Goal: Information Seeking & Learning: Compare options

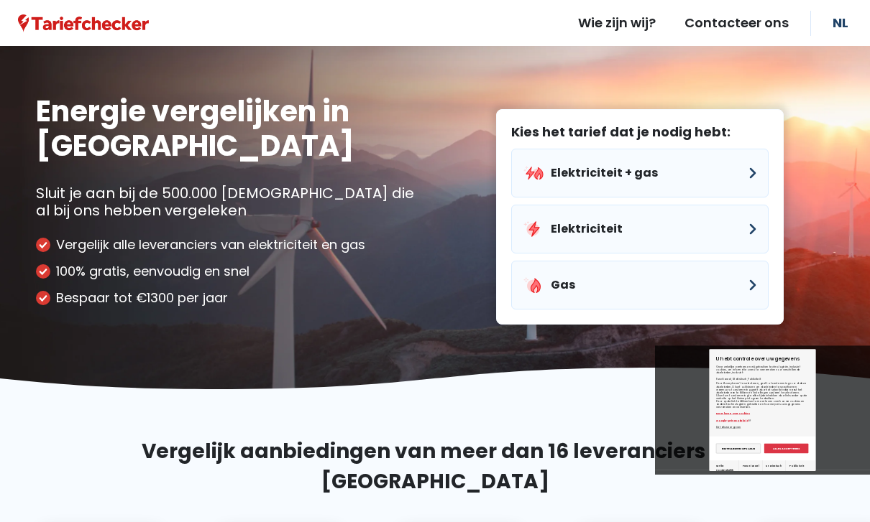
click at [766, 465] on input "Statistisch" at bounding box center [774, 473] width 16 height 17
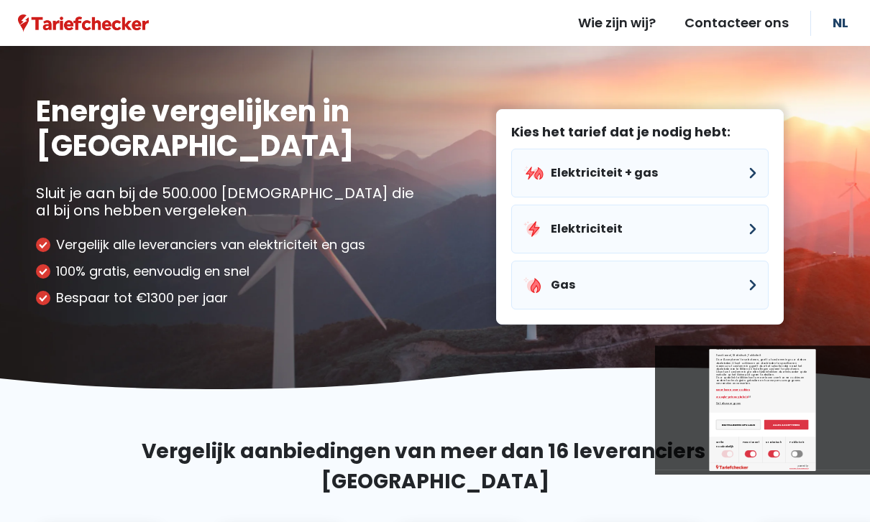
checkbox input "false"
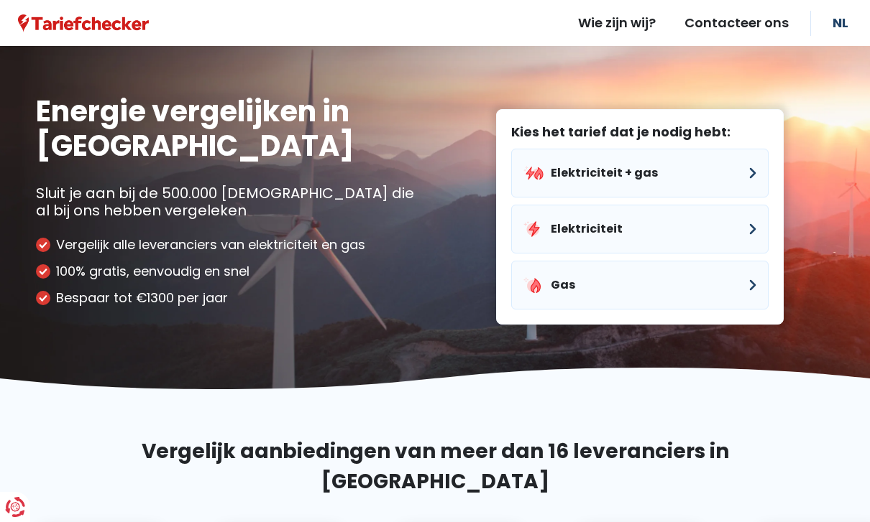
click at [696, 167] on button "Elektriciteit + gas" at bounding box center [639, 173] width 257 height 49
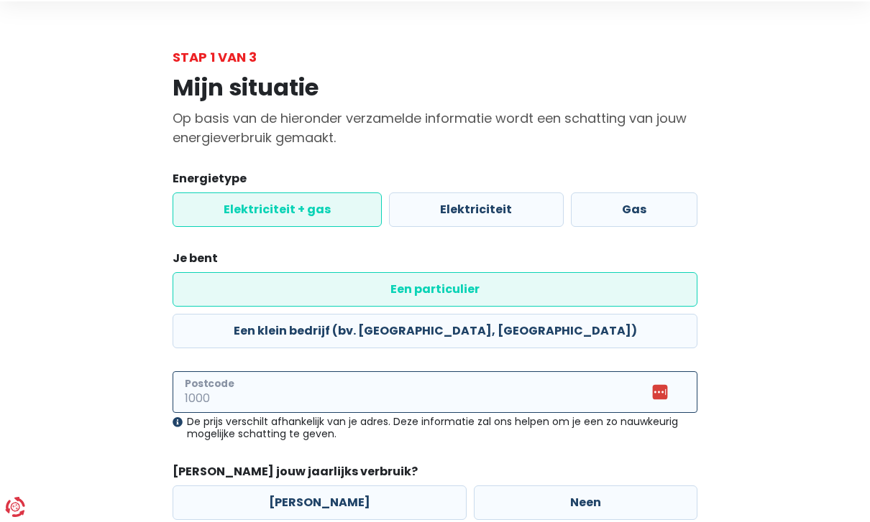
click at [517, 372] on input "Postcode" at bounding box center [434, 393] width 525 height 42
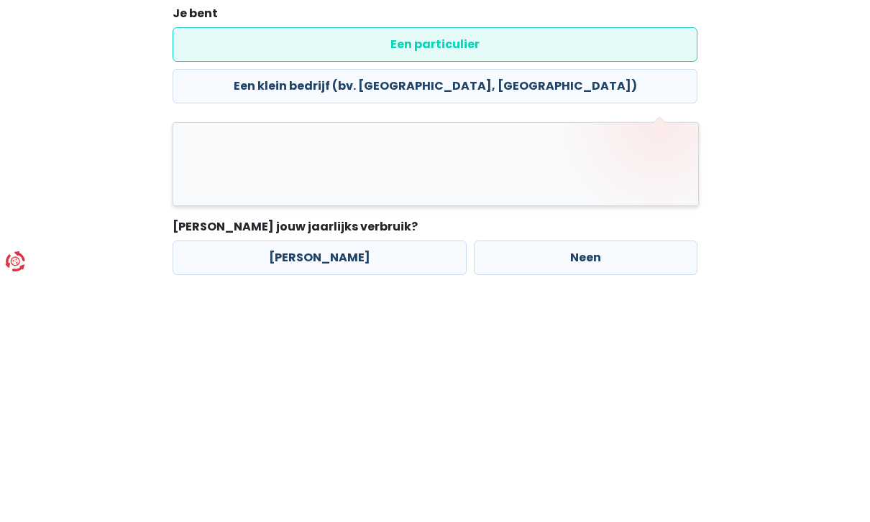
type input "2800"
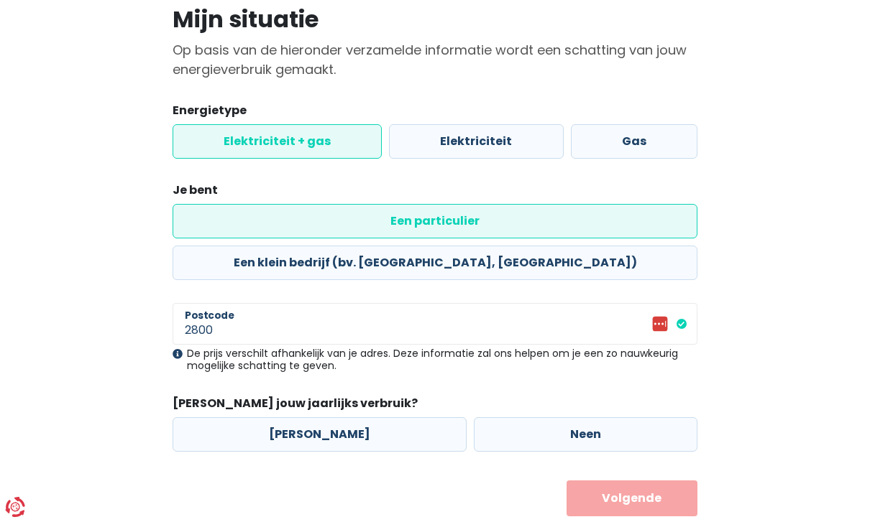
click at [378, 418] on label "[PERSON_NAME]" at bounding box center [319, 435] width 294 height 34
click at [378, 418] on input "[PERSON_NAME]" at bounding box center [319, 435] width 294 height 34
radio input "true"
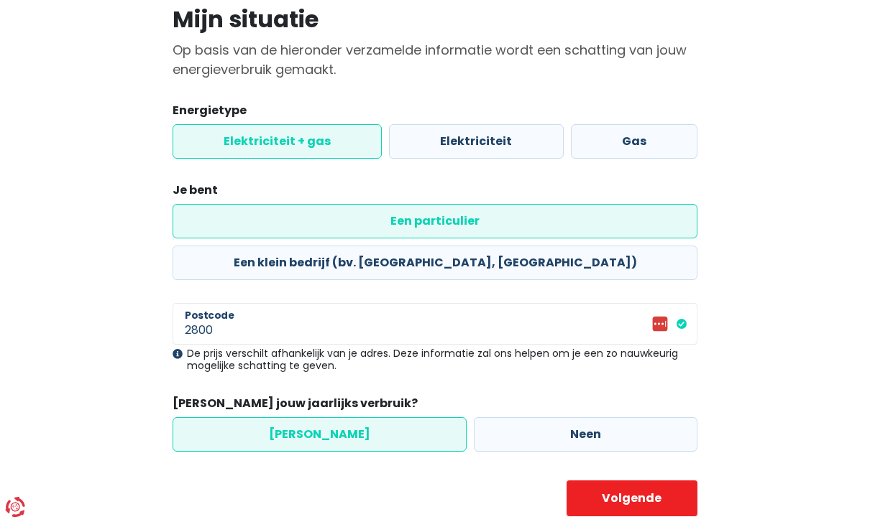
click at [646, 481] on button "Volgende" at bounding box center [632, 499] width 132 height 36
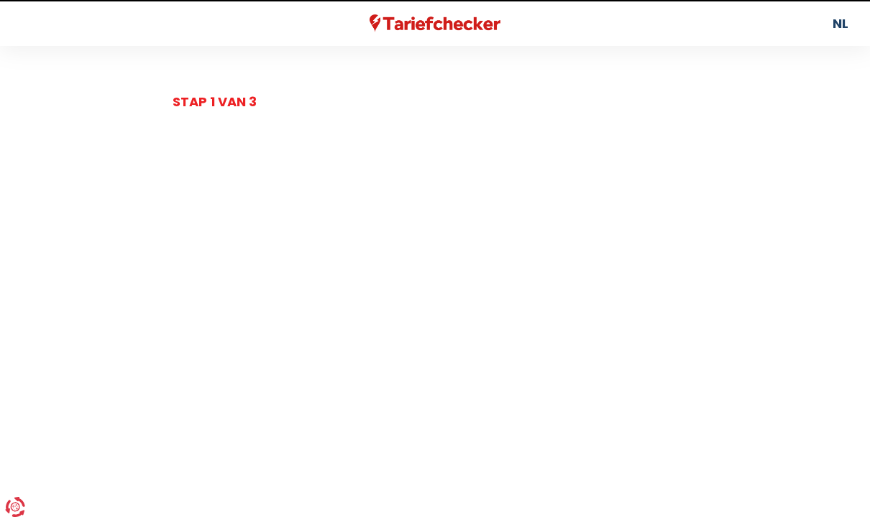
select select
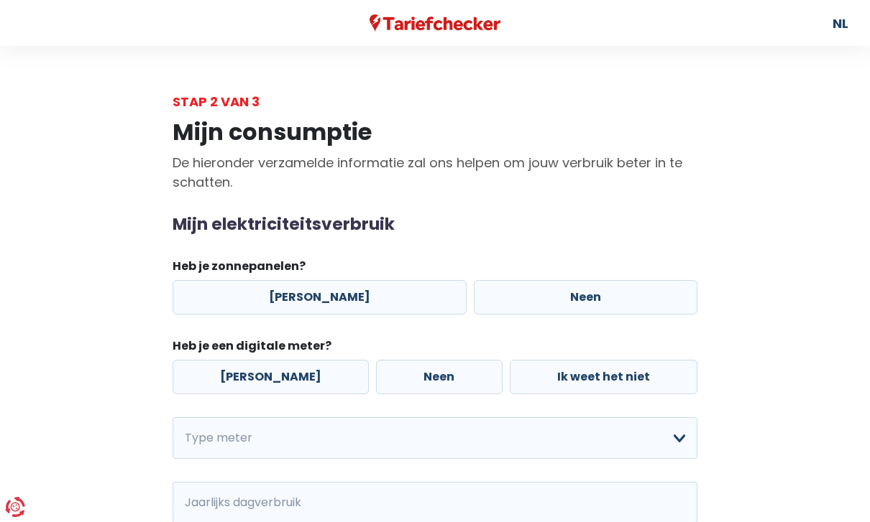
click at [542, 301] on label "Neen" at bounding box center [586, 297] width 224 height 34
click at [542, 301] on input "Neen" at bounding box center [586, 297] width 224 height 34
radio input "true"
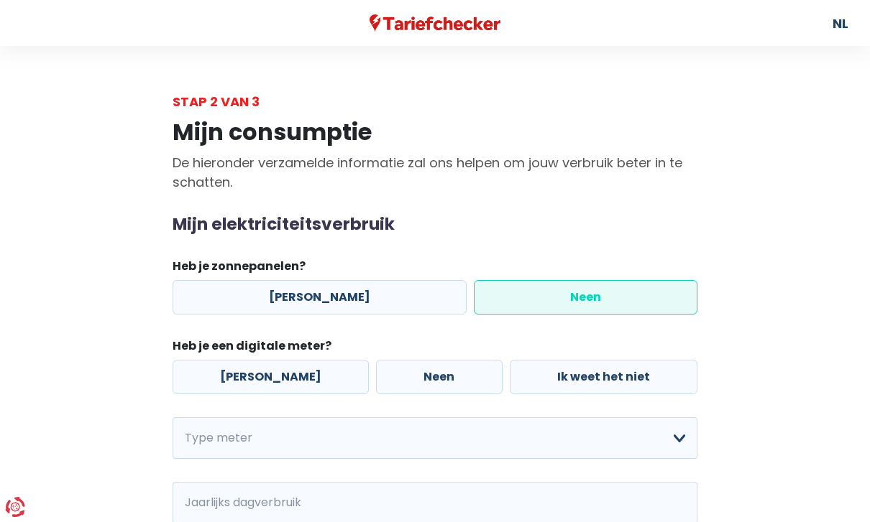
click at [285, 380] on label "[PERSON_NAME]" at bounding box center [270, 377] width 196 height 34
click at [285, 380] on input "[PERSON_NAME]" at bounding box center [270, 377] width 196 height 34
radio input "true"
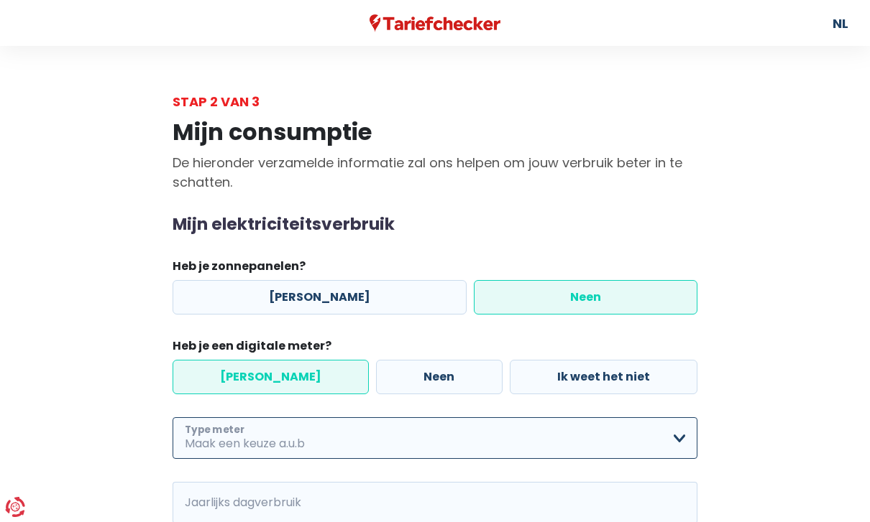
click at [405, 443] on select "Enkelvoudig Tweevoudig Enkelvoudig + uitsluitend nachttarief Tweevoudig + uitsl…" at bounding box center [434, 439] width 525 height 42
select select "day_single_rate"
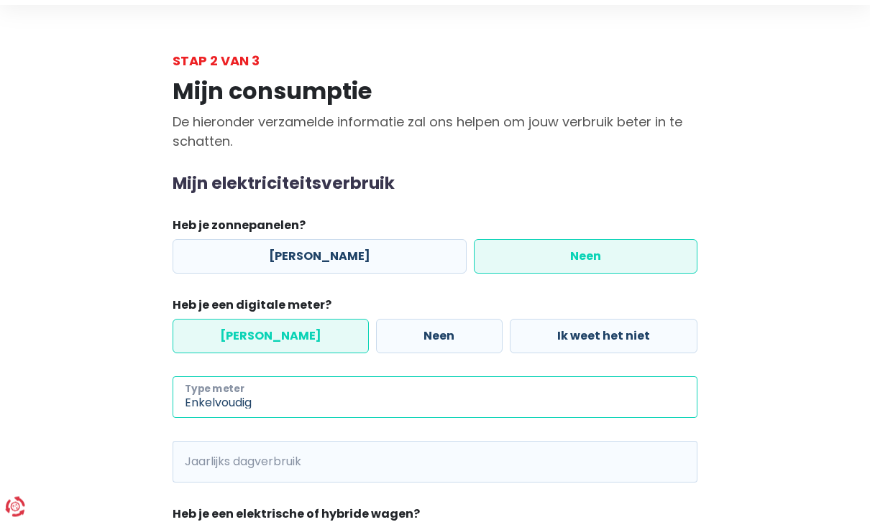
scroll to position [63, 0]
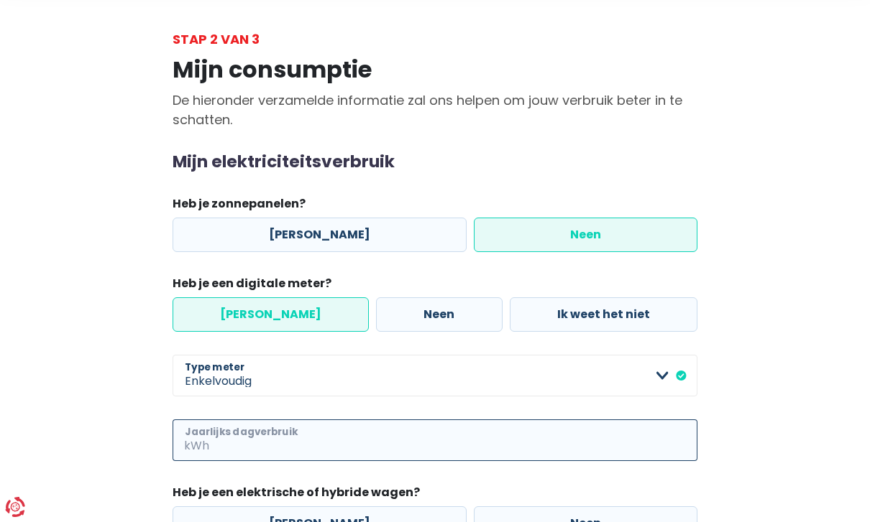
click at [499, 438] on input "Jaarlijks dagverbruik" at bounding box center [454, 441] width 485 height 42
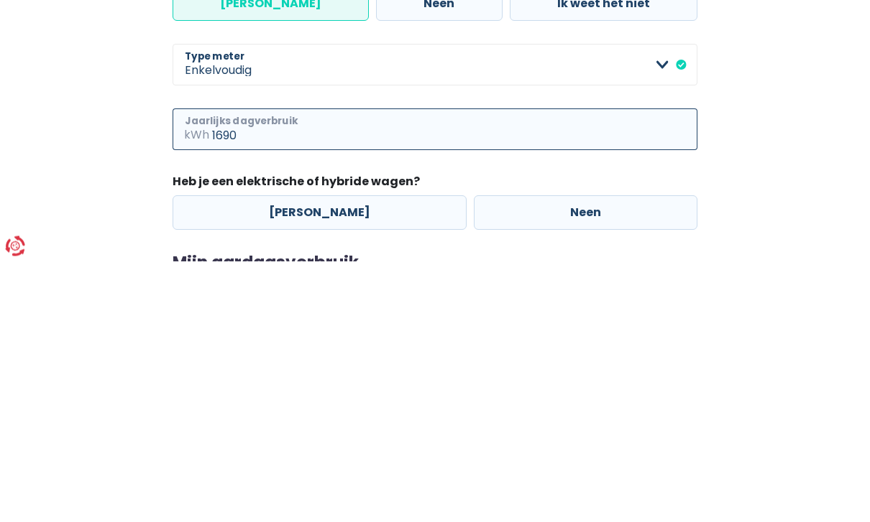
type input "1690"
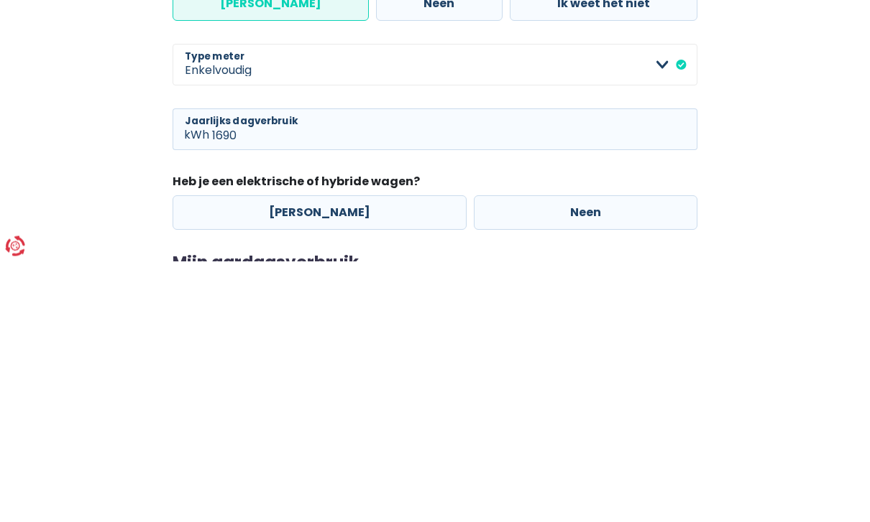
click at [562, 457] on label "Neen" at bounding box center [586, 474] width 224 height 34
click at [562, 457] on input "Neen" at bounding box center [586, 474] width 224 height 34
radio input "true"
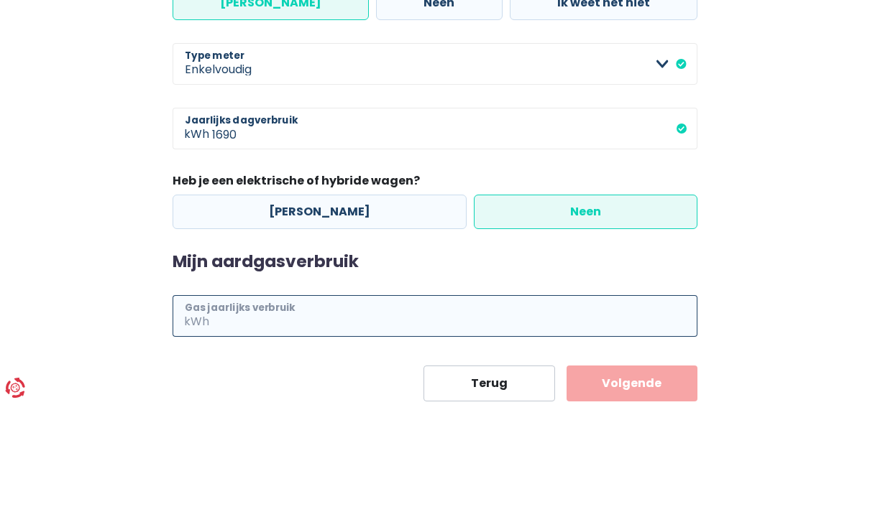
click at [423, 448] on input "Gas jaarlijks verbruik" at bounding box center [454, 436] width 485 height 42
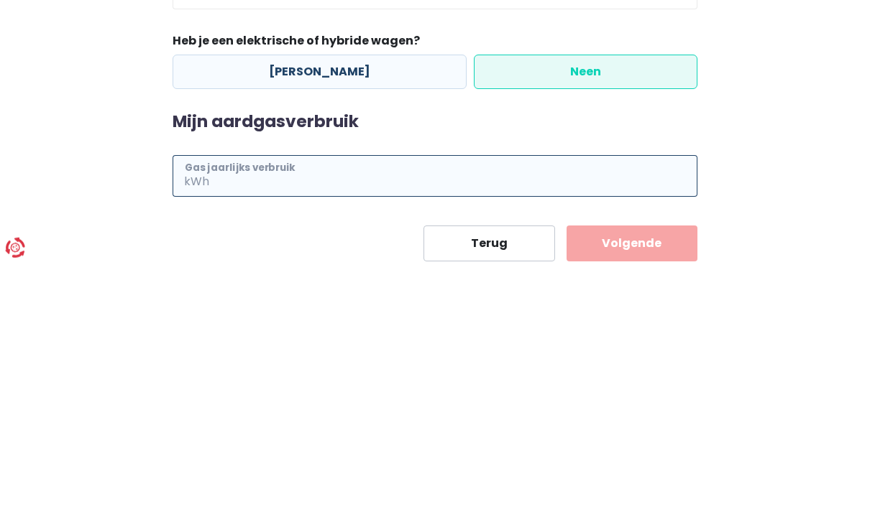
scroll to position [299, 0]
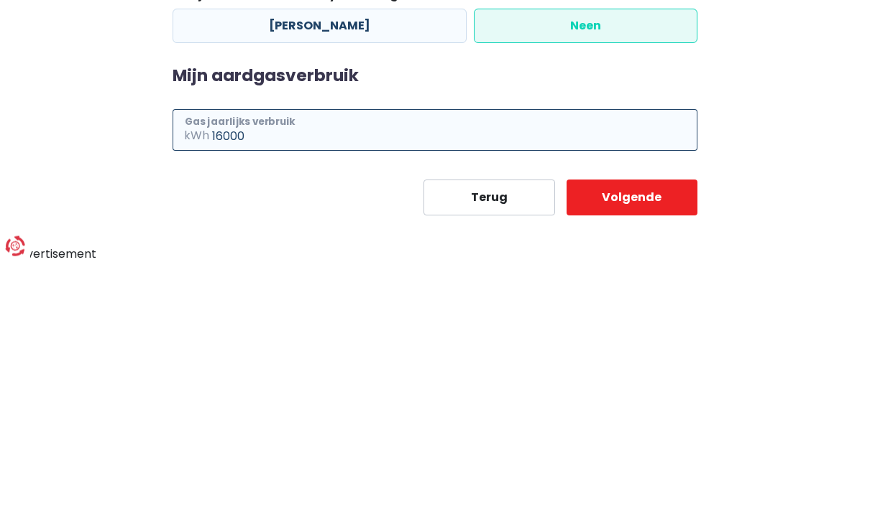
type input "16000"
click at [665, 441] on button "Volgende" at bounding box center [632, 459] width 132 height 36
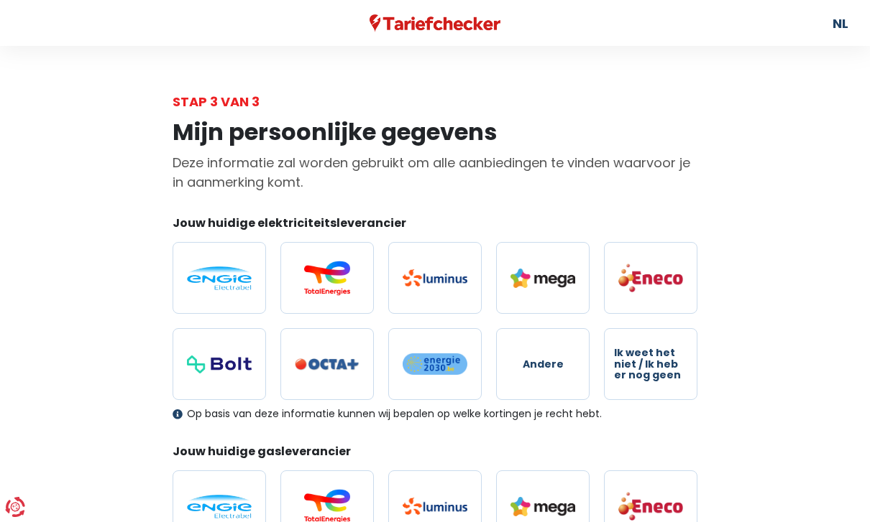
click at [655, 379] on span "Ik weet het niet / Ik heb er nog geen" at bounding box center [650, 364] width 73 height 33
click at [655, 379] on input "Ik weet het niet / Ik heb er nog geen" at bounding box center [650, 364] width 93 height 72
radio input "true"
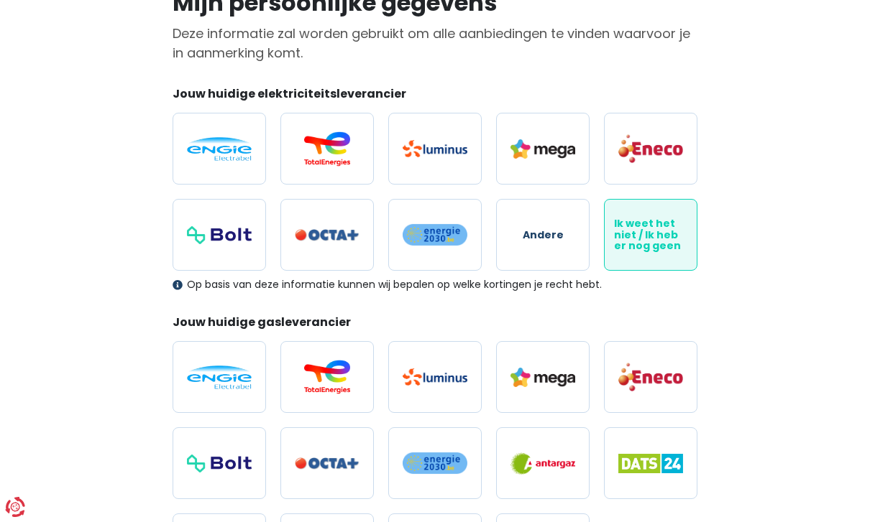
scroll to position [165, 0]
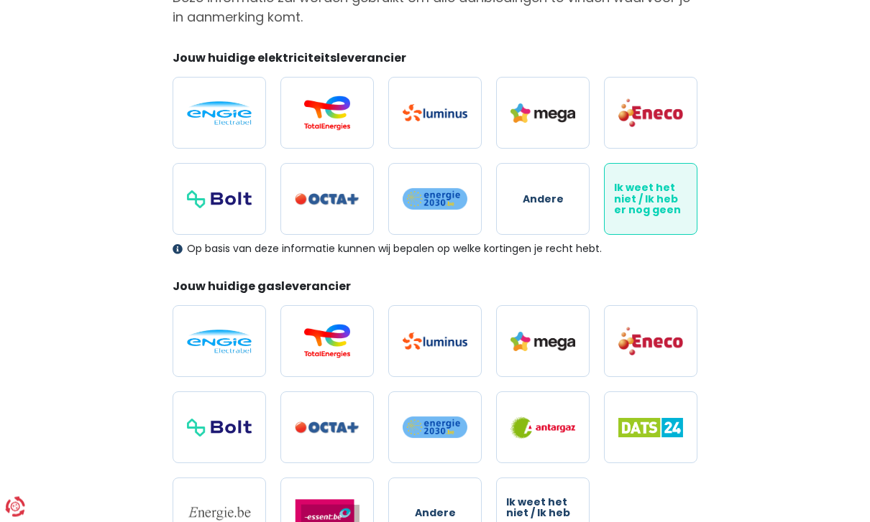
click at [551, 512] on span "Ik weet het niet / Ik heb er nog geen" at bounding box center [542, 514] width 73 height 33
click at [551, 512] on input "Ik weet het niet / Ik heb er nog geen" at bounding box center [542, 515] width 93 height 72
radio input "true"
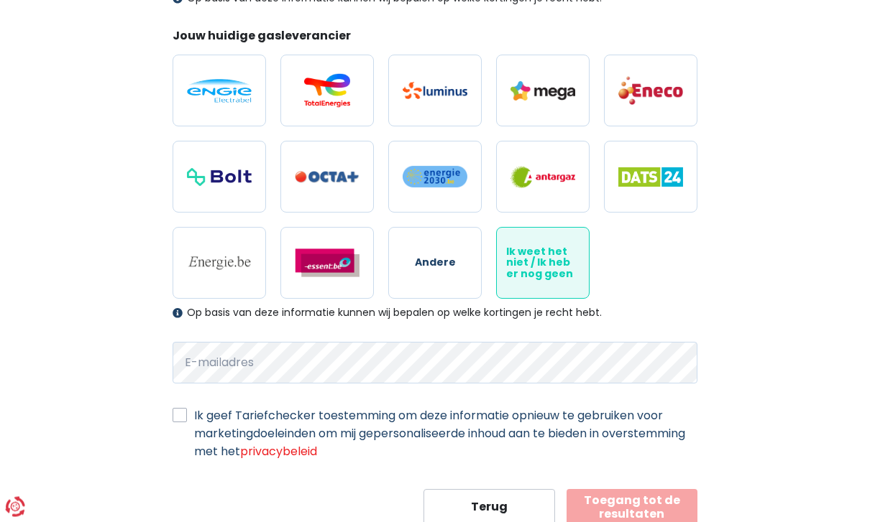
scroll to position [420, 0]
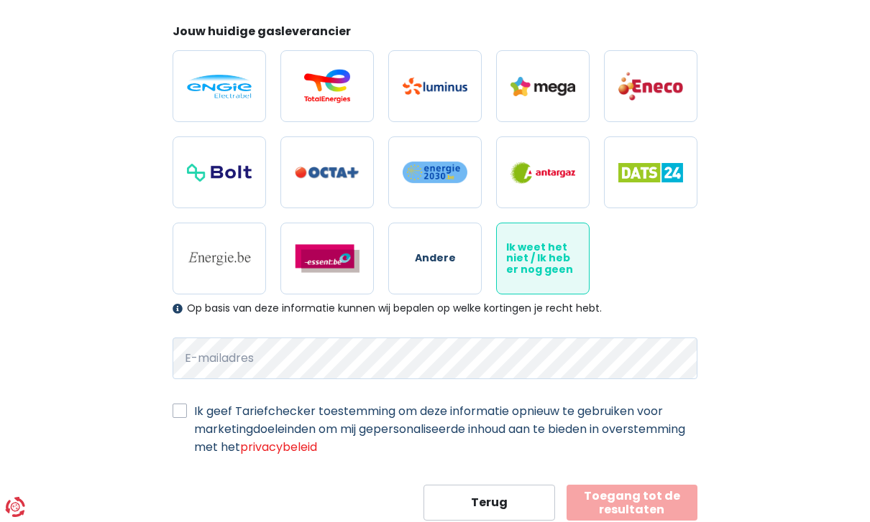
click at [647, 508] on button "Toegang tot de resultaten" at bounding box center [632, 503] width 132 height 36
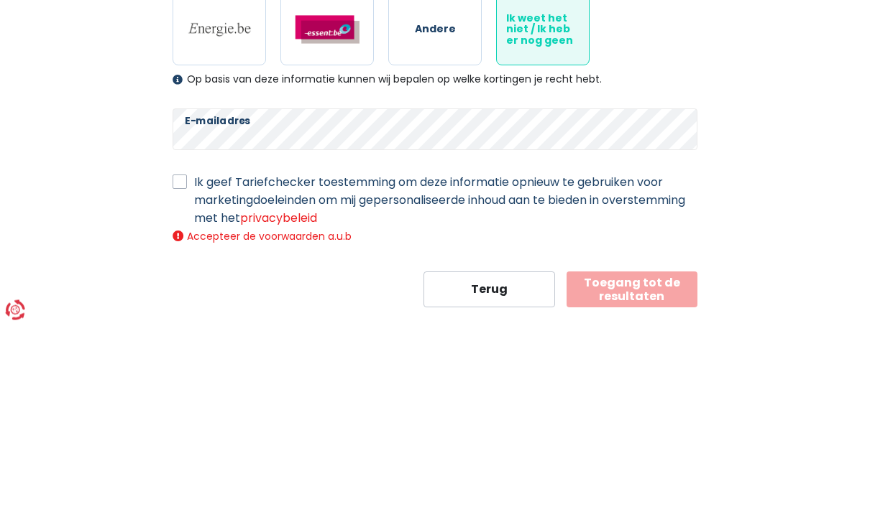
scroll to position [436, 0]
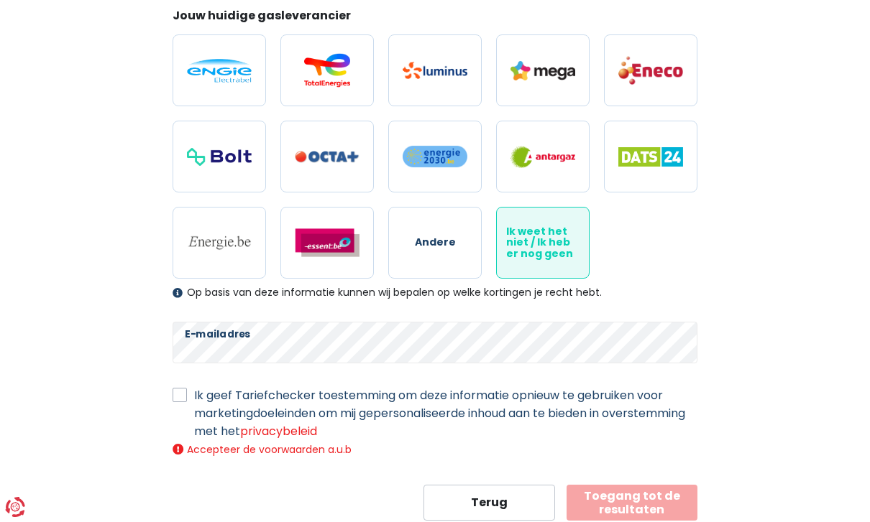
click at [195, 397] on label "Ik geef Tariefchecker toestemming om deze informatie opnieuw te gebruiken voor …" at bounding box center [445, 414] width 503 height 54
click at [187, 397] on input "Ik geef Tariefchecker toestemming om deze informatie opnieuw te gebruiken voor …" at bounding box center [179, 394] width 14 height 14
checkbox input "true"
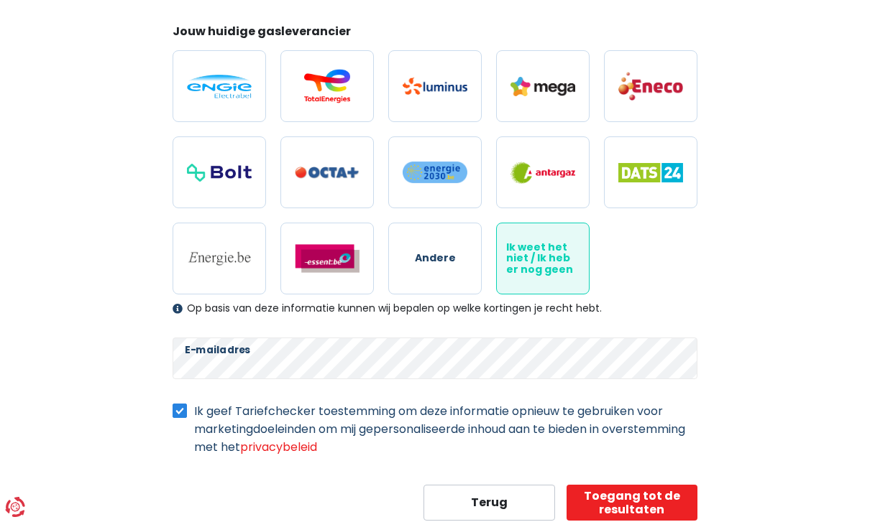
click at [666, 506] on button "Toegang tot de resultaten" at bounding box center [632, 503] width 132 height 36
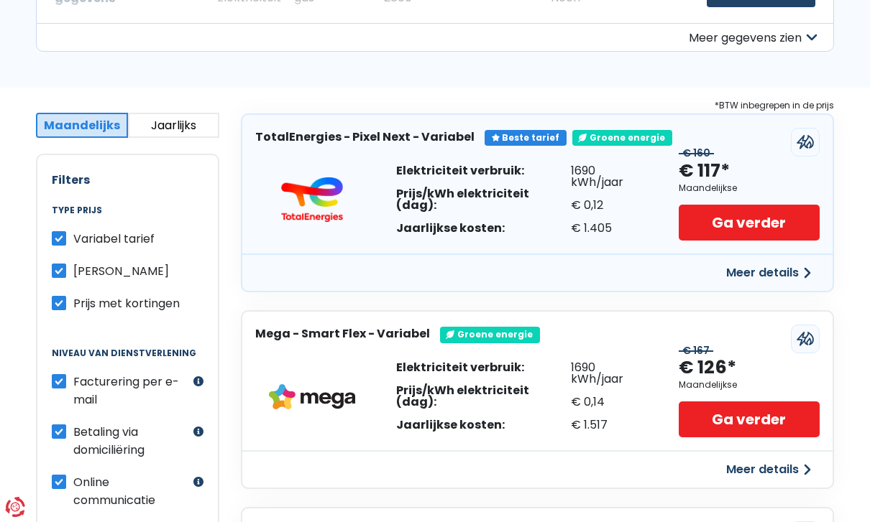
scroll to position [194, 0]
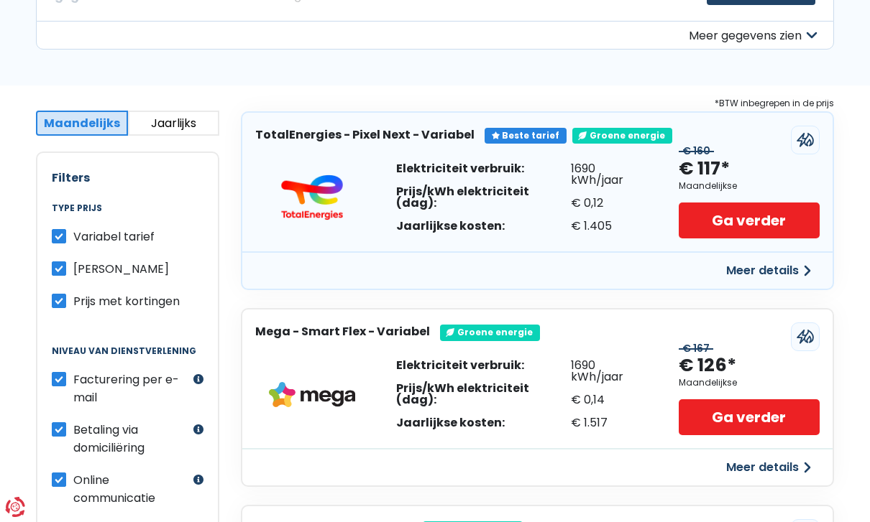
click at [73, 425] on label "Betaling via domiciliëring" at bounding box center [131, 439] width 116 height 36
click at [58, 425] on input "Betaling via domiciliëring" at bounding box center [59, 428] width 14 height 14
checkbox input "false"
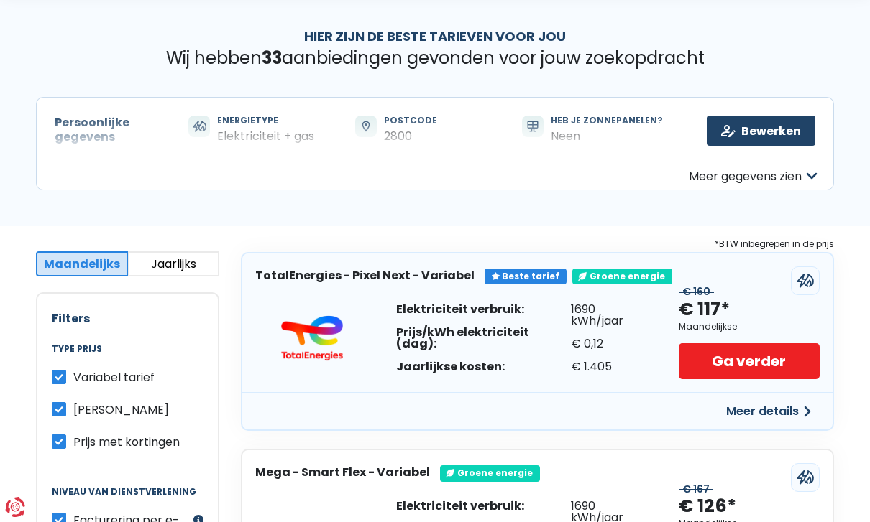
scroll to position [0, 0]
